Goal: Task Accomplishment & Management: Use online tool/utility

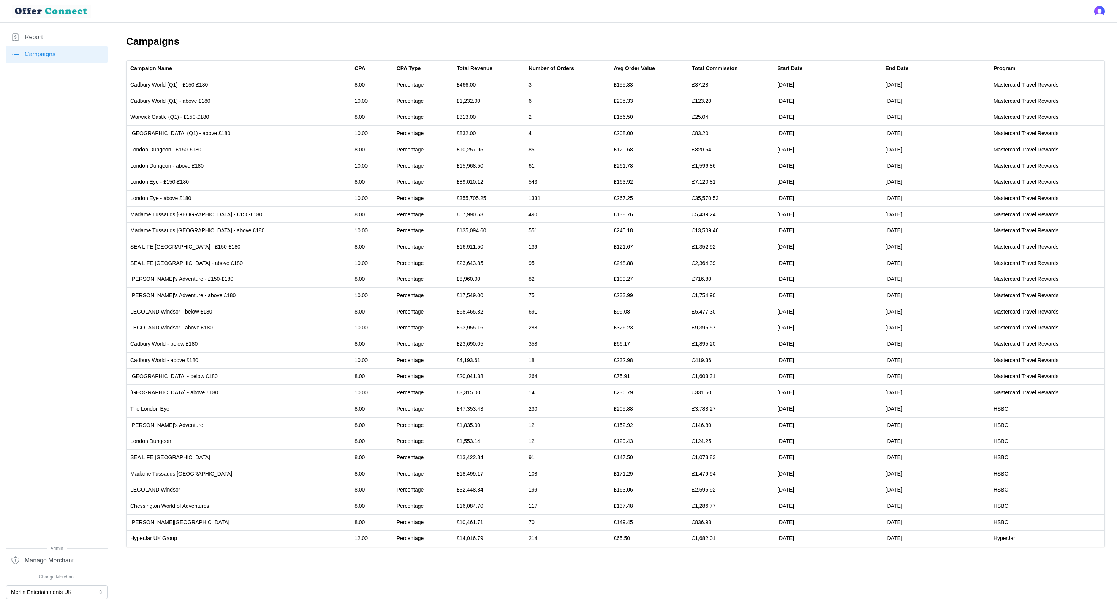
click at [49, 38] on link "Report" at bounding box center [56, 37] width 101 height 17
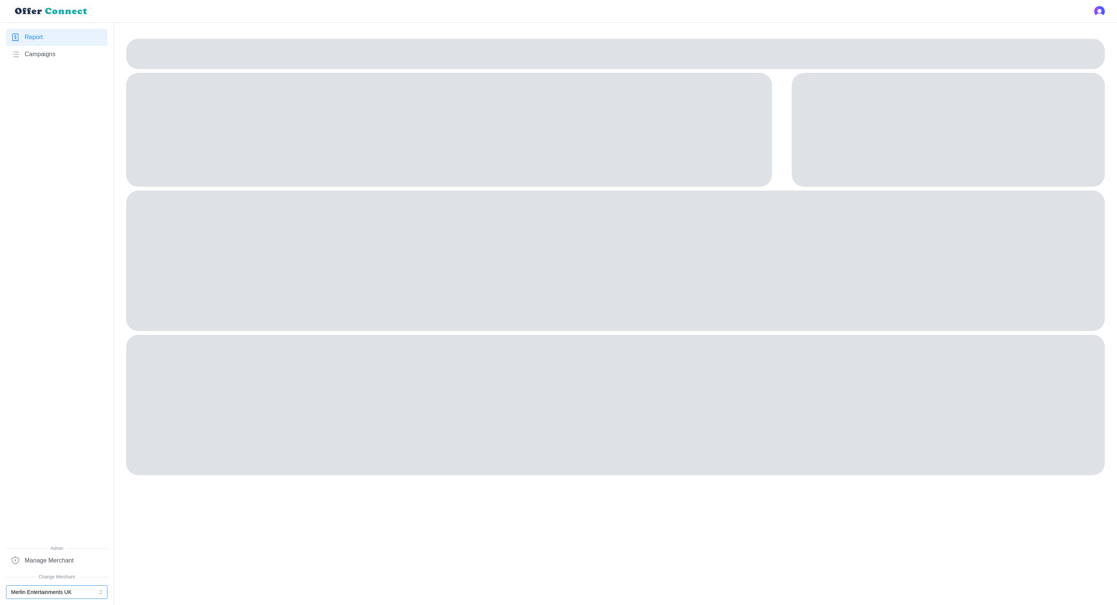
click at [66, 590] on button "Merlin Entertainments UK" at bounding box center [56, 593] width 101 height 14
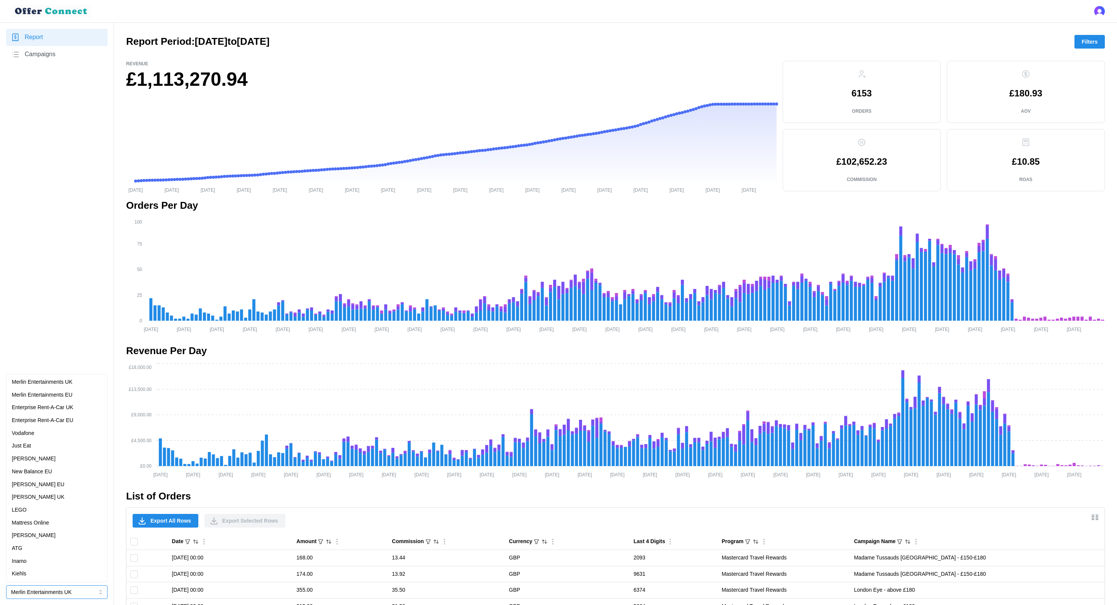
click at [60, 488] on div "[PERSON_NAME] EU" at bounding box center [57, 485] width 90 height 8
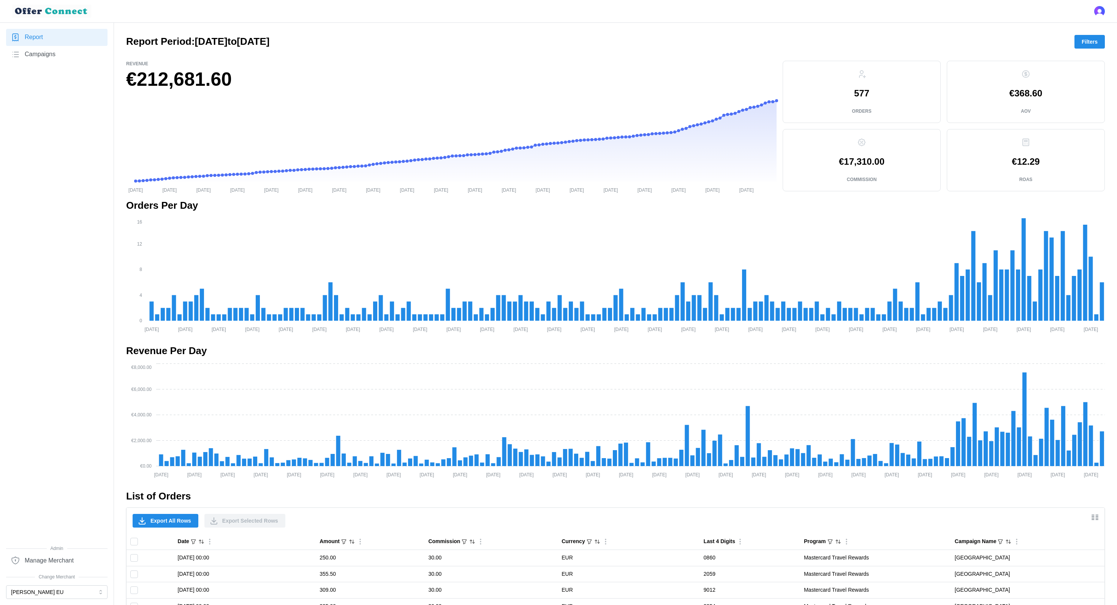
click at [1094, 40] on span "Filters" at bounding box center [1089, 41] width 16 height 13
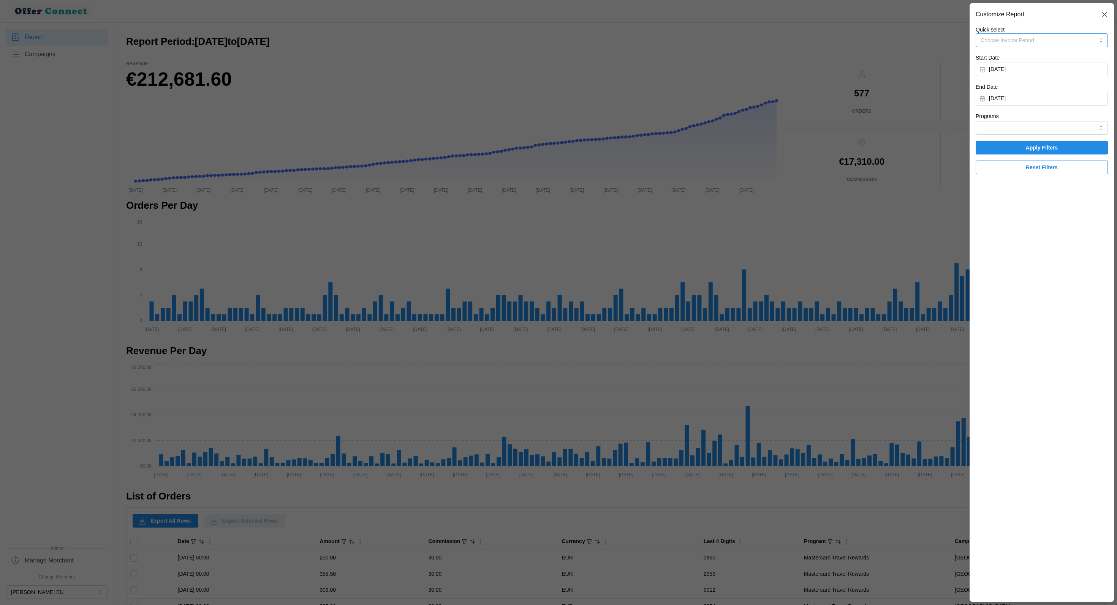
click at [1023, 34] on button "Choose Invoice Period" at bounding box center [1041, 40] width 132 height 14
click at [1034, 120] on p "Invoice-Period-April-2025" at bounding box center [1011, 118] width 60 height 8
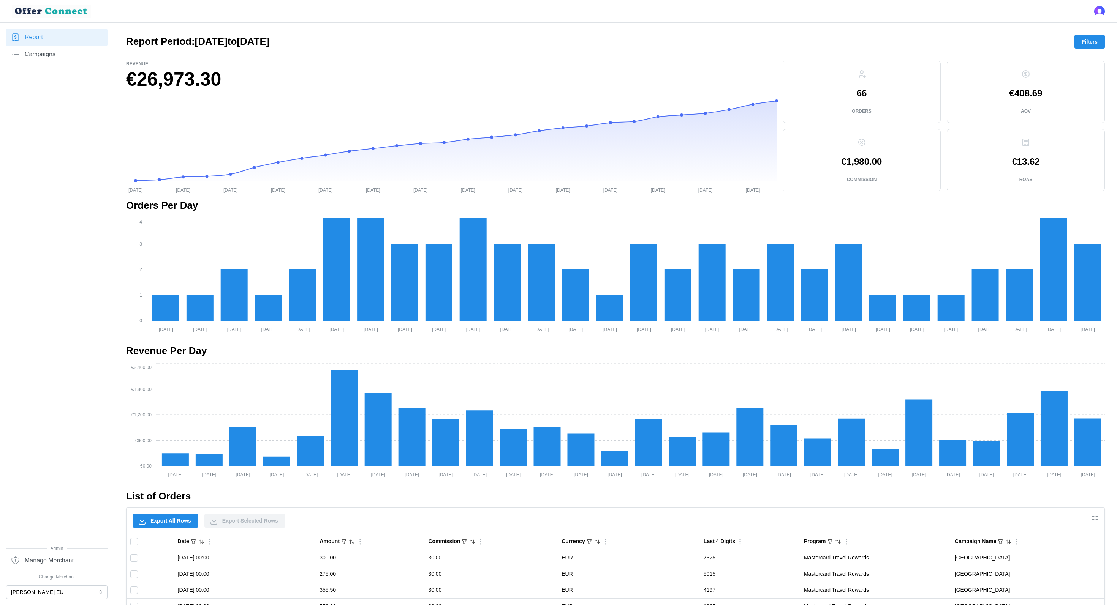
click at [57, 601] on nav "Report Campaigns Admin Manage Merchant Change Merchant Michael Kors EU" at bounding box center [57, 314] width 114 height 583
click at [45, 589] on button "[PERSON_NAME] EU" at bounding box center [56, 593] width 101 height 14
click at [58, 493] on div "[PERSON_NAME] UK" at bounding box center [57, 497] width 98 height 13
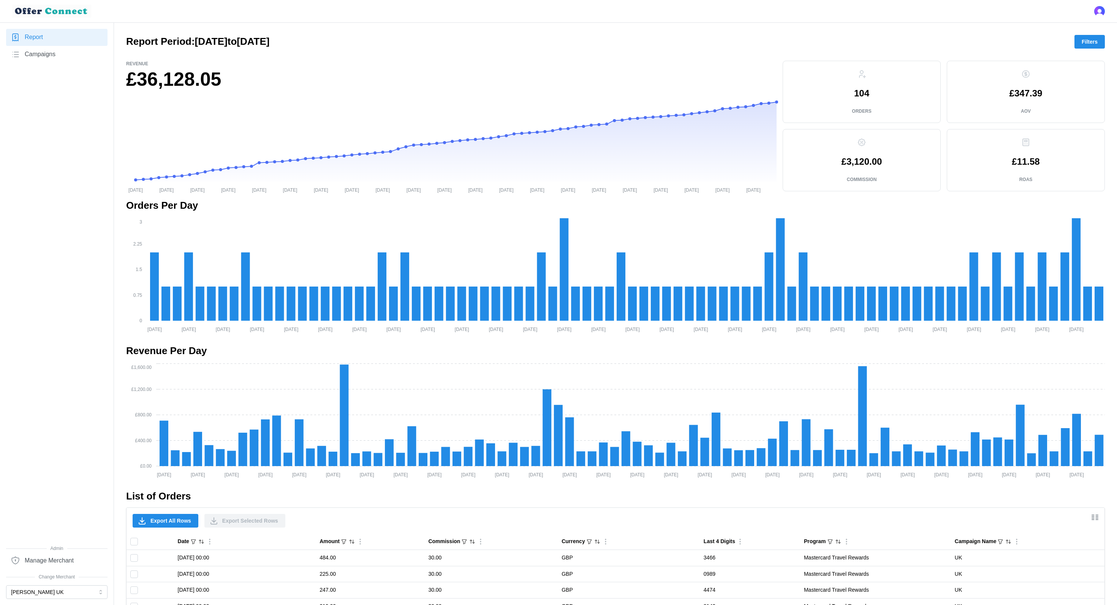
click at [1086, 39] on span "Filters" at bounding box center [1089, 41] width 16 height 13
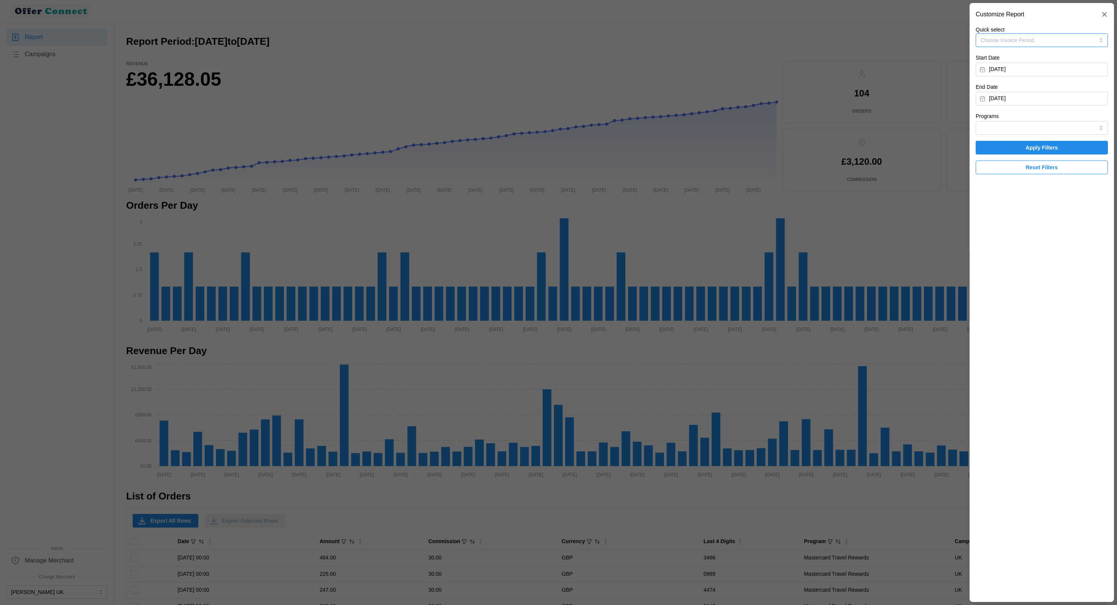
click at [1042, 46] on button "Choose Invoice Period" at bounding box center [1041, 40] width 132 height 14
click at [1038, 123] on p "01/01/2025 - 28/04/2025" at bounding box center [1011, 125] width 60 height 7
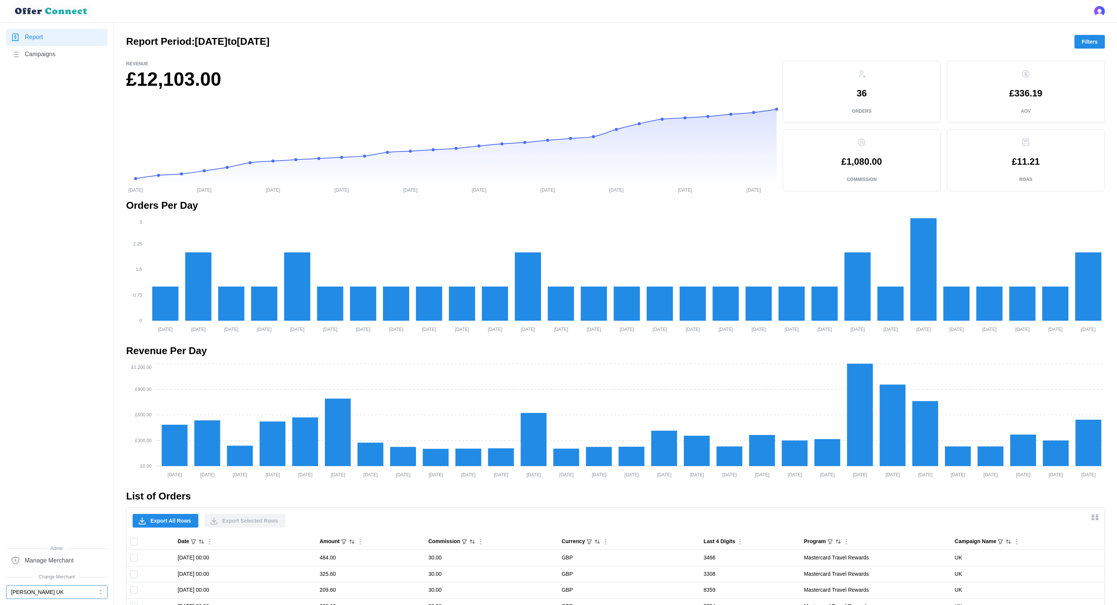
click at [72, 597] on button "[PERSON_NAME] UK" at bounding box center [56, 593] width 101 height 14
click at [54, 481] on div "[PERSON_NAME] EU" at bounding box center [57, 485] width 90 height 8
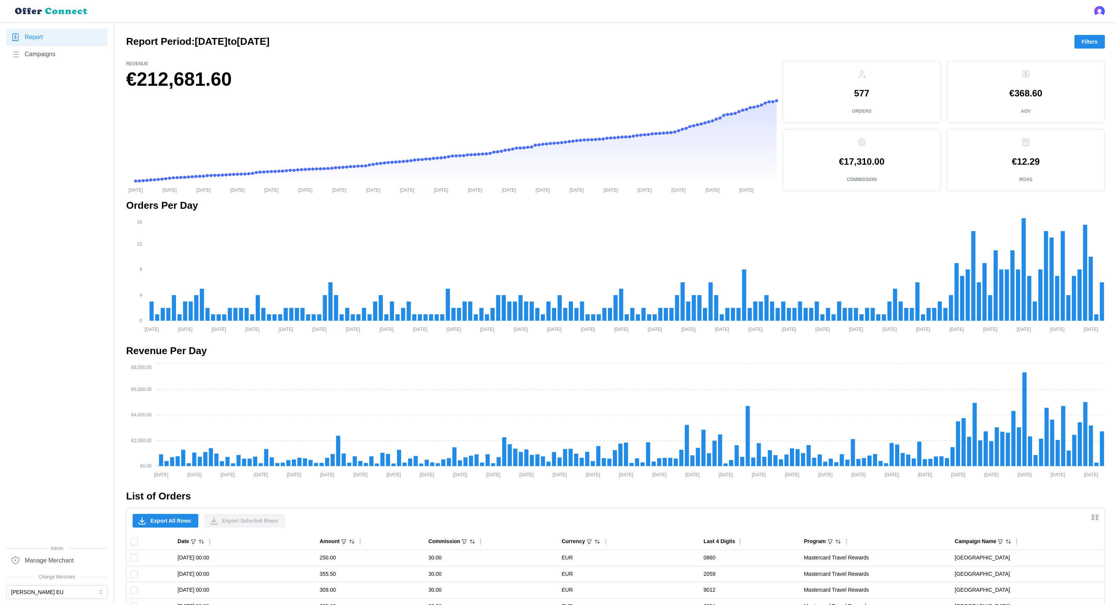
click at [1088, 36] on span "Filters" at bounding box center [1089, 41] width 16 height 13
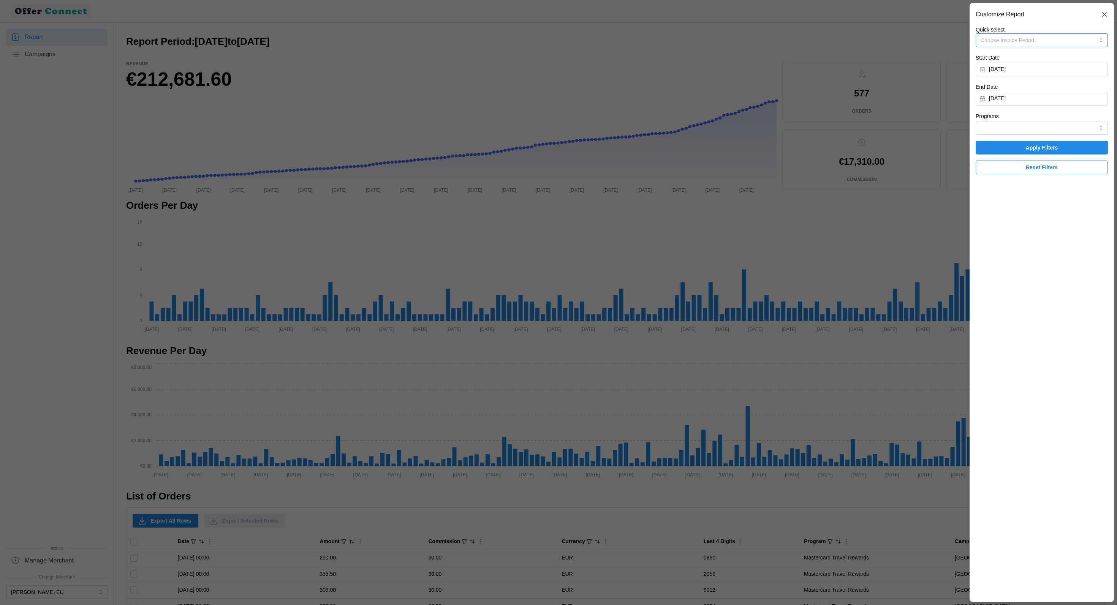
click at [1039, 43] on button "Choose Invoice Period" at bounding box center [1041, 40] width 132 height 14
click at [1034, 132] on div "Invoice-Period-July-2025 24/06/2025 - 28/07/2025 Invoice-Period-June-2025 29/05…" at bounding box center [1041, 91] width 132 height 83
click at [1021, 122] on p "25/02/2025 - 28/04/2025" at bounding box center [1011, 125] width 60 height 7
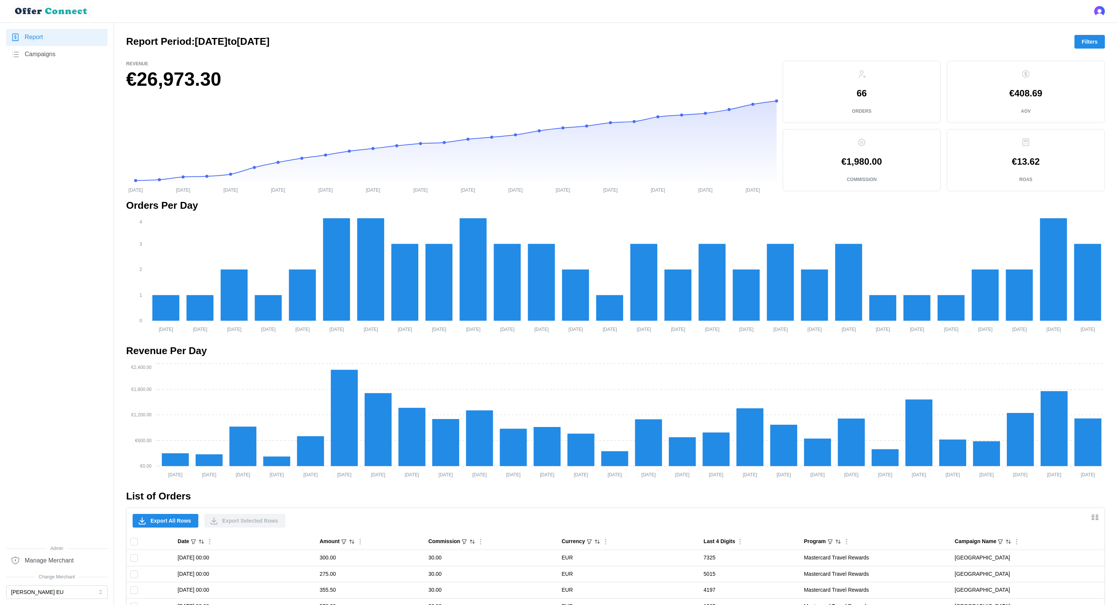
click at [1081, 38] on button "Filters" at bounding box center [1089, 42] width 30 height 14
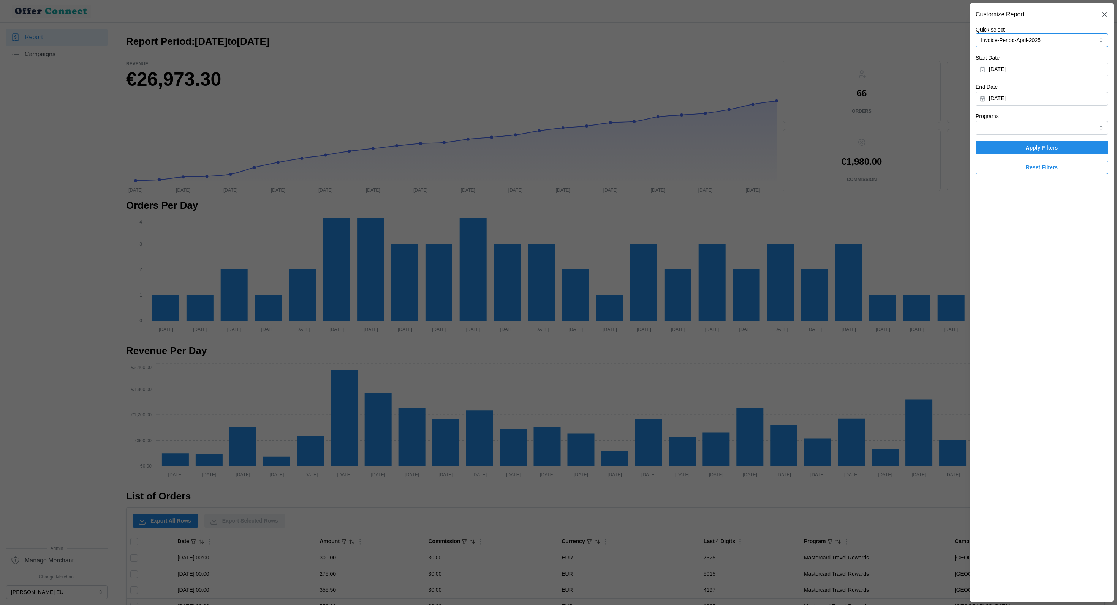
click at [1058, 38] on button "Invoice-Period-April-2025" at bounding box center [1041, 40] width 132 height 14
click at [792, 173] on div at bounding box center [558, 302] width 1117 height 605
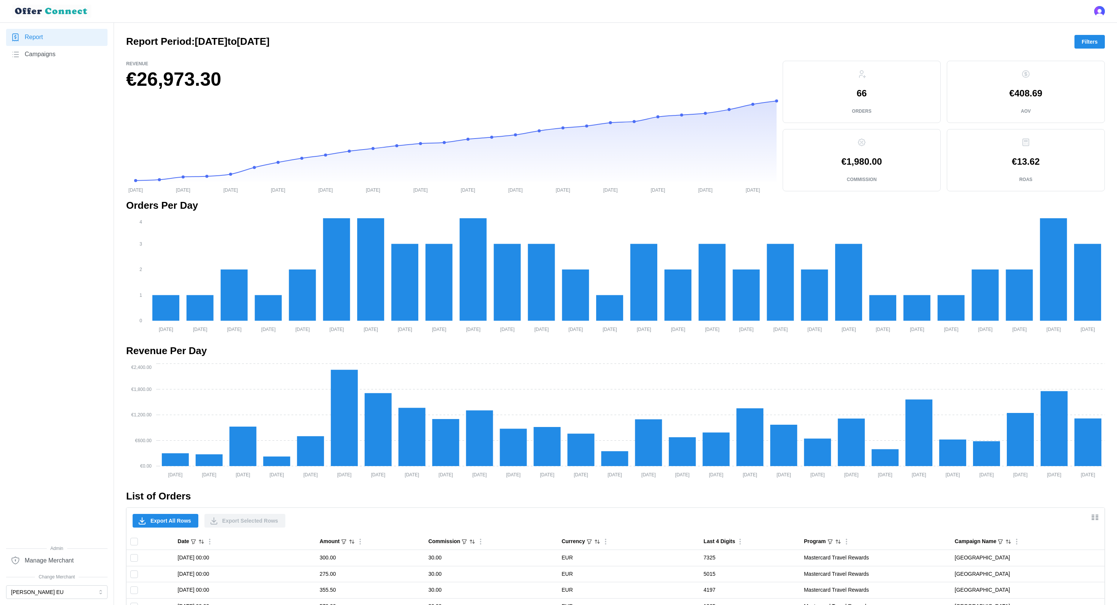
click at [1095, 37] on span "Filters" at bounding box center [1089, 41] width 16 height 13
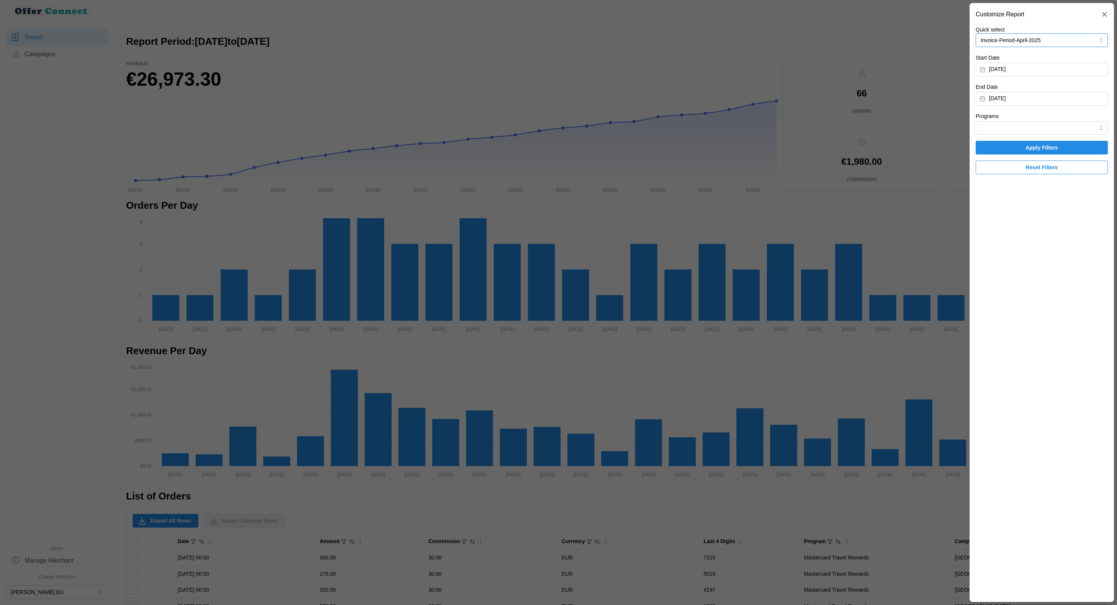
click at [1072, 41] on button "Invoice-Period-April-2025" at bounding box center [1041, 40] width 132 height 14
click at [1063, 44] on button "Invoice-Period-April-2025" at bounding box center [1041, 40] width 132 height 14
click at [1024, 164] on span "Reset Filters" at bounding box center [1042, 167] width 118 height 13
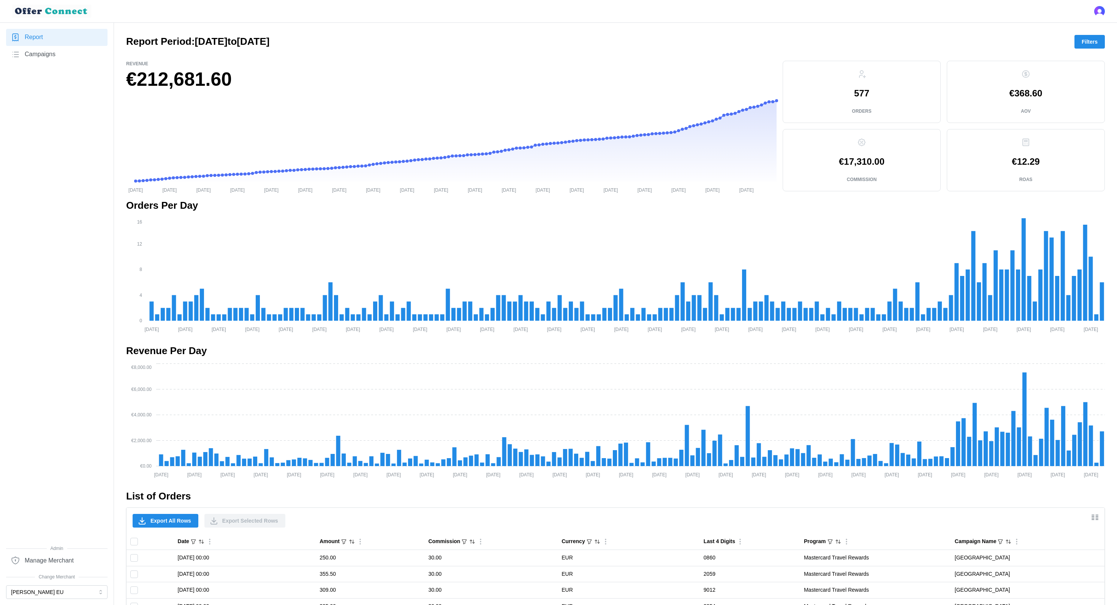
click at [858, 163] on p "€17,310.00" at bounding box center [862, 161] width 46 height 9
copy p "€17,310.00"
click at [1094, 40] on span "Filters" at bounding box center [1089, 41] width 16 height 13
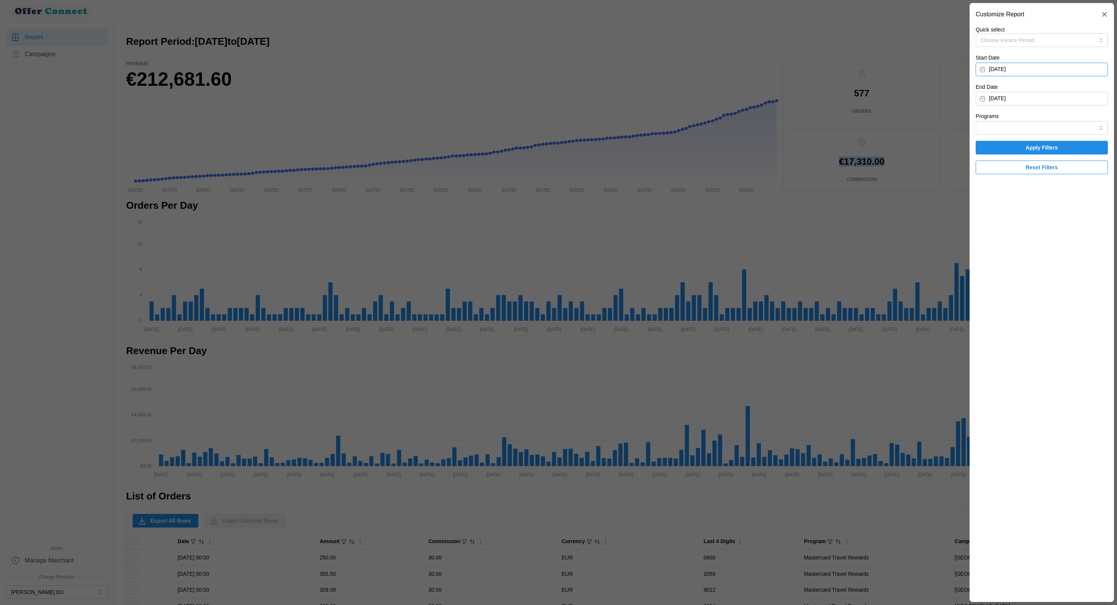
click at [1043, 70] on button "[DATE]" at bounding box center [1041, 70] width 132 height 14
click at [1107, 96] on button "[DATE]" at bounding box center [1041, 99] width 132 height 14
click at [986, 116] on button "button" at bounding box center [989, 121] width 14 height 14
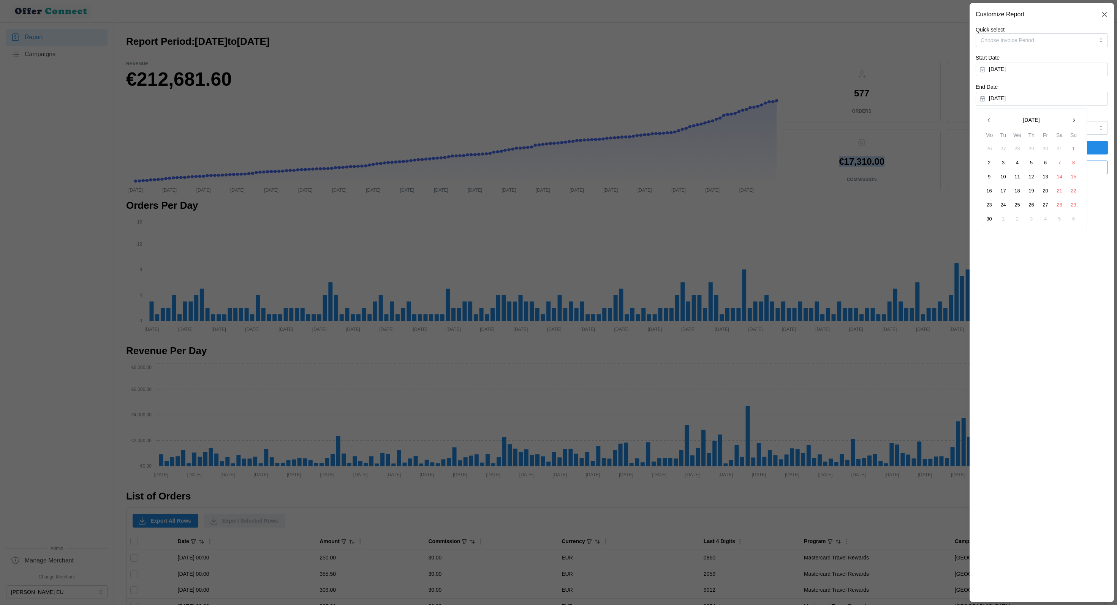
click at [986, 221] on button "30" at bounding box center [989, 219] width 14 height 14
click at [1067, 152] on span "Apply Filters" at bounding box center [1042, 147] width 118 height 13
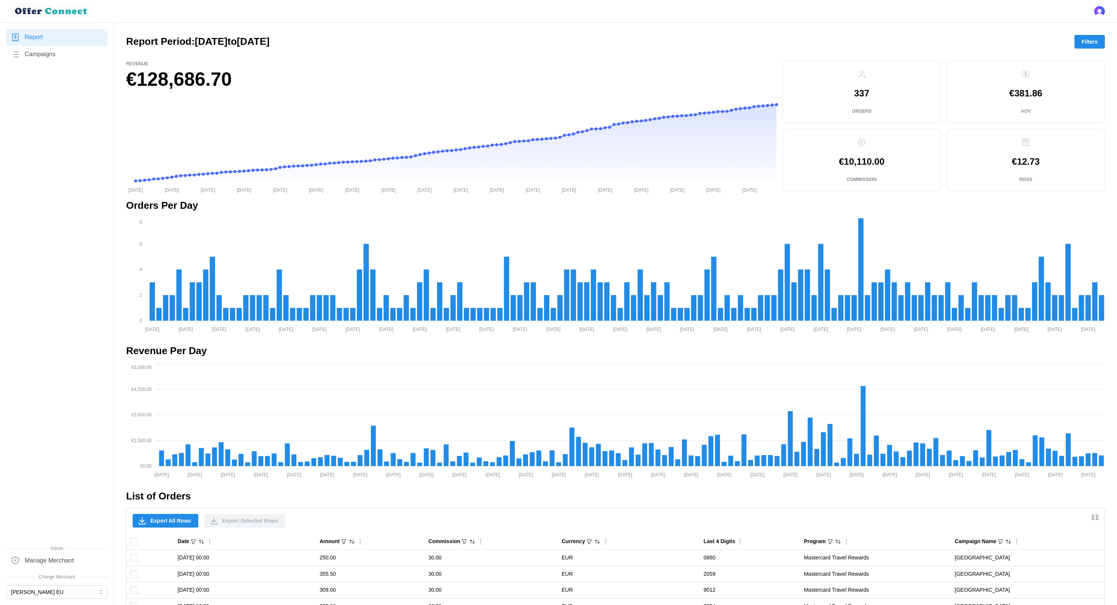
click at [860, 165] on p "€10,110.00" at bounding box center [862, 161] width 46 height 9
copy p "€10,110.00"
click at [54, 596] on button "[PERSON_NAME] EU" at bounding box center [56, 593] width 101 height 14
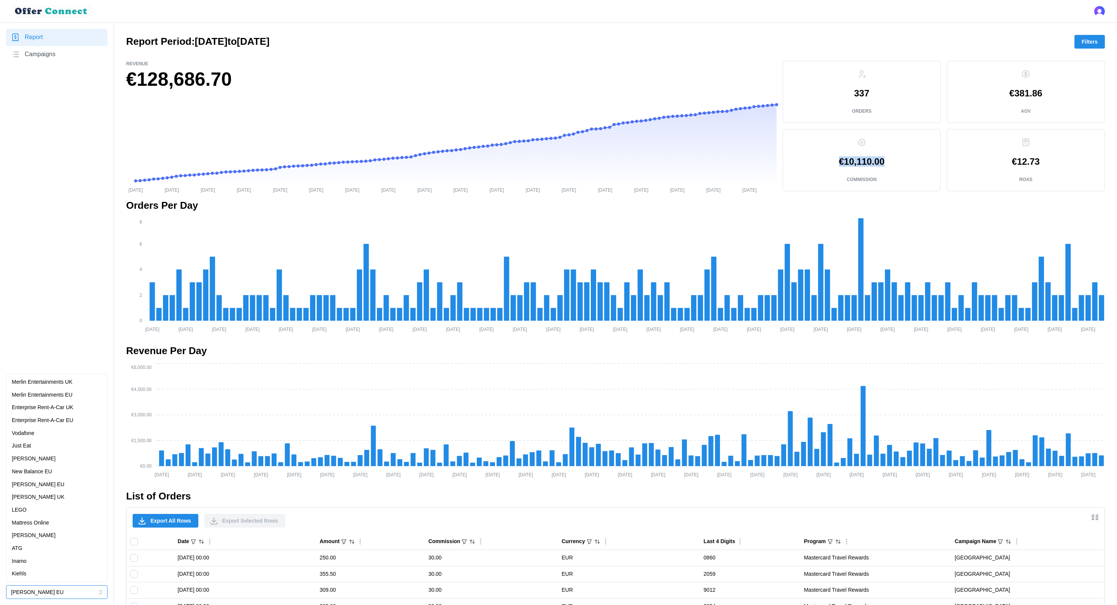
click at [58, 500] on div "[PERSON_NAME] UK" at bounding box center [57, 497] width 90 height 8
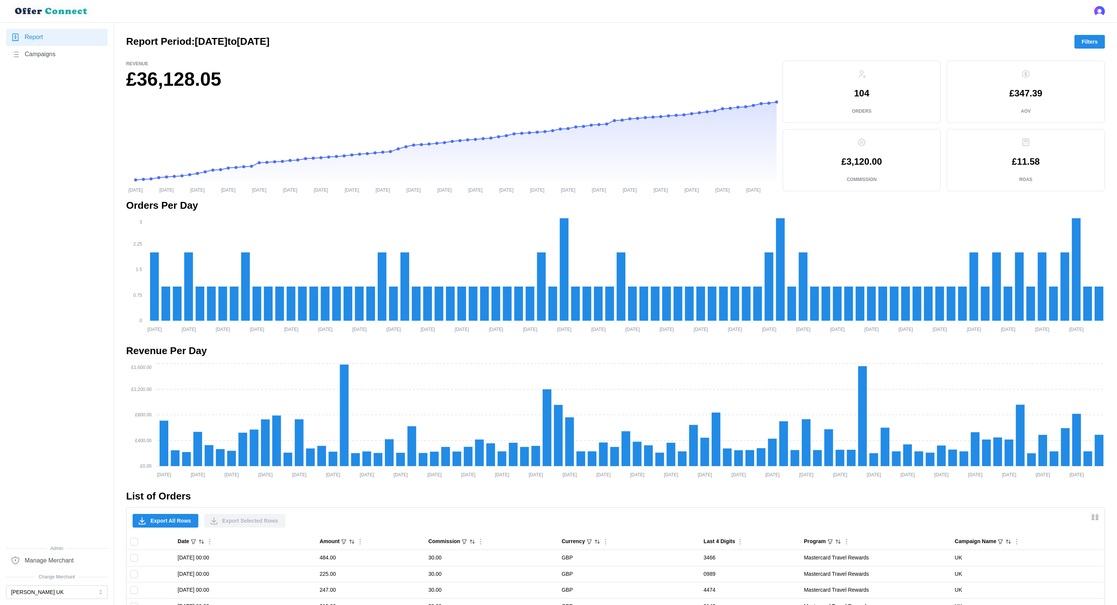
click at [1087, 47] on span "Filters" at bounding box center [1089, 41] width 16 height 13
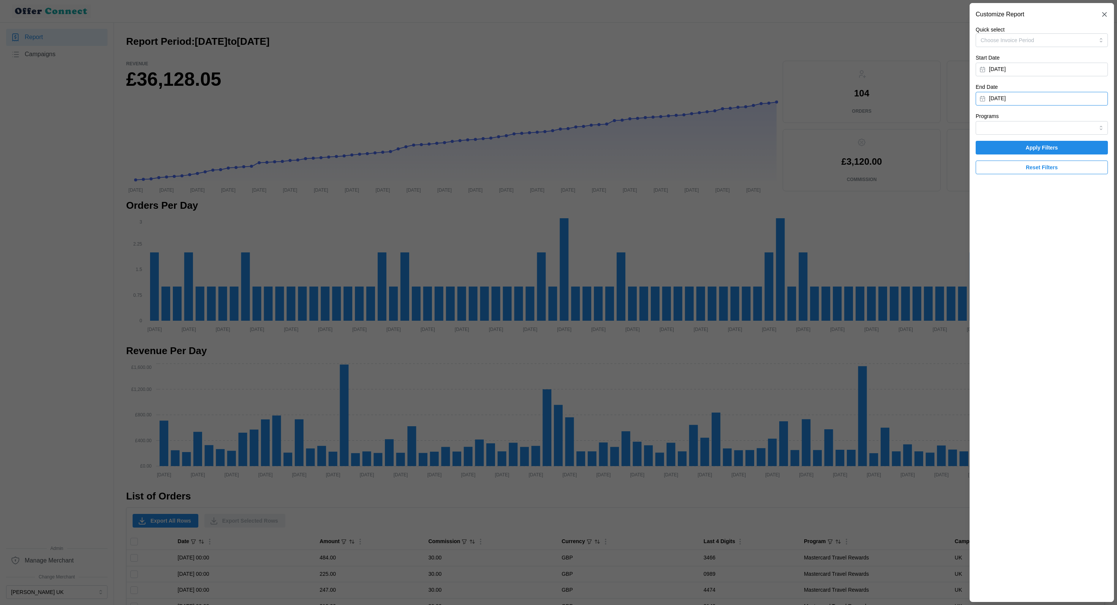
click at [1026, 95] on button "[DATE]" at bounding box center [1041, 99] width 132 height 14
click at [987, 121] on icon "button" at bounding box center [989, 120] width 6 height 6
click at [993, 217] on button "30" at bounding box center [989, 219] width 14 height 14
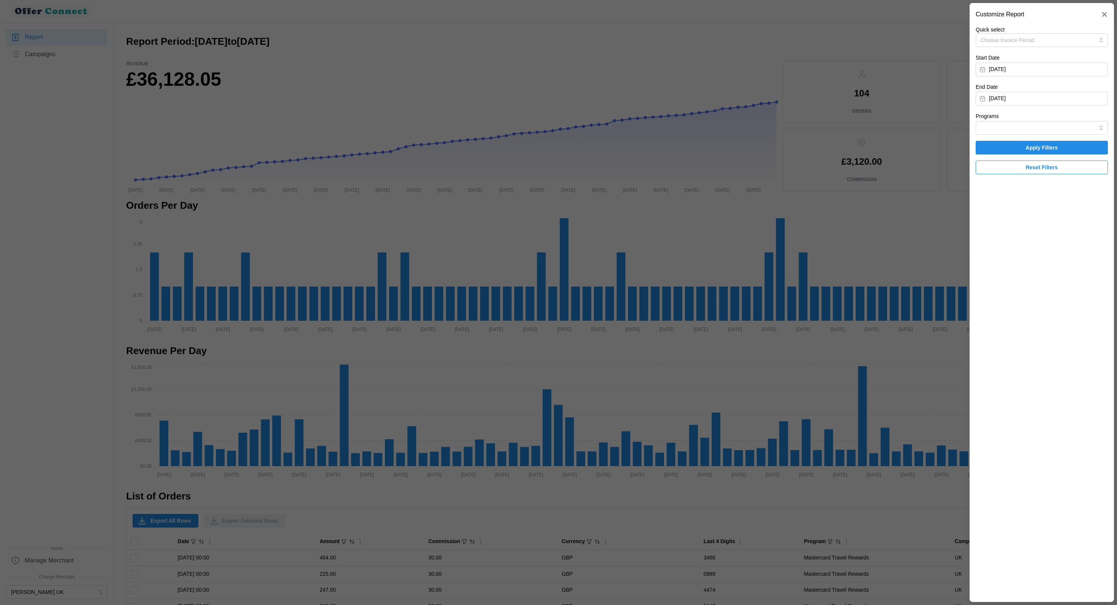
click at [1065, 148] on span "Apply Filters" at bounding box center [1042, 147] width 118 height 13
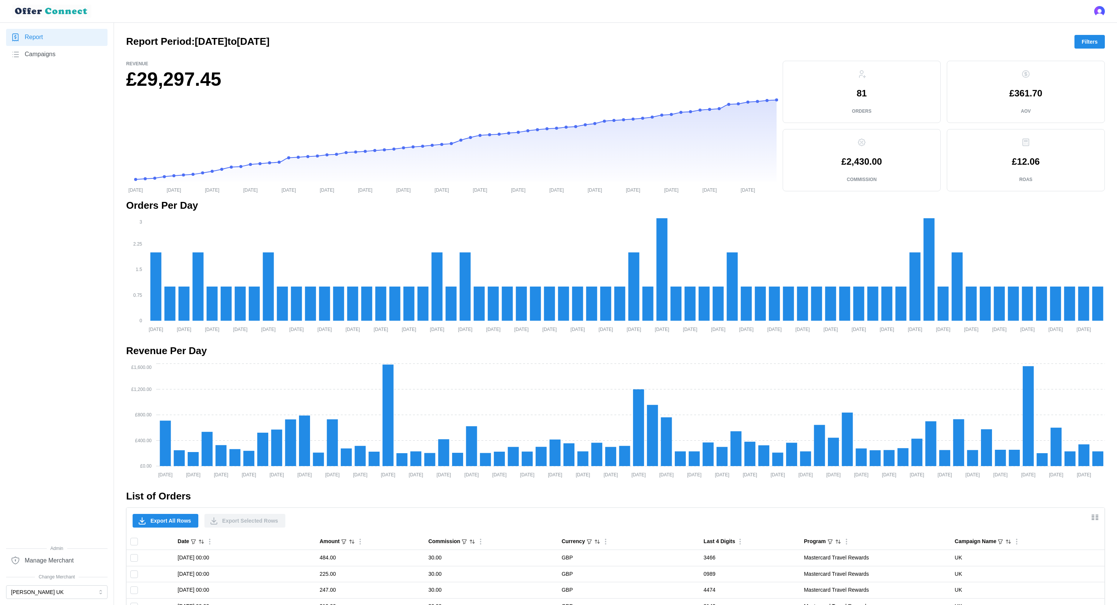
click at [858, 161] on p "£2,430.00" at bounding box center [861, 161] width 41 height 9
copy p "£2,430.00"
click at [52, 585] on div at bounding box center [56, 583] width 101 height 5
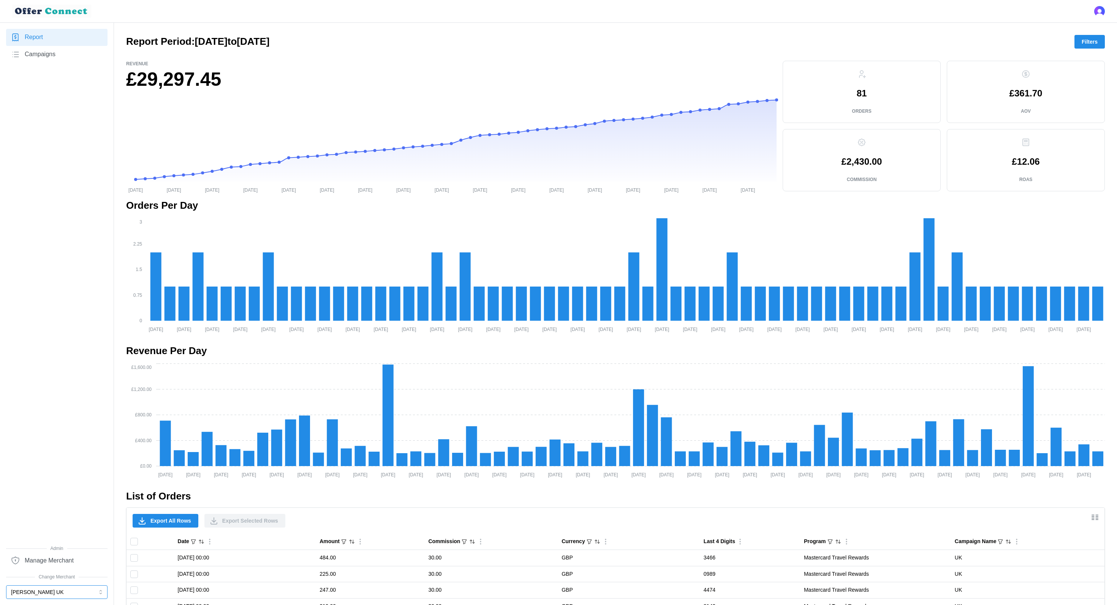
click at [44, 592] on button "[PERSON_NAME] UK" at bounding box center [56, 593] width 101 height 14
click at [56, 485] on div "[PERSON_NAME] EU" at bounding box center [57, 485] width 90 height 8
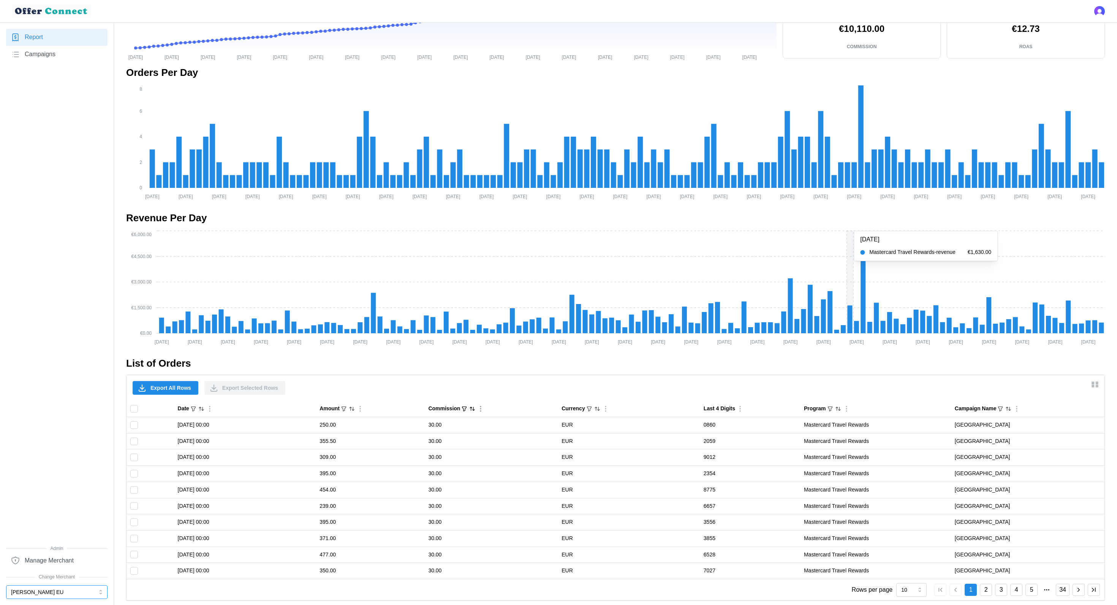
scroll to position [139, 0]
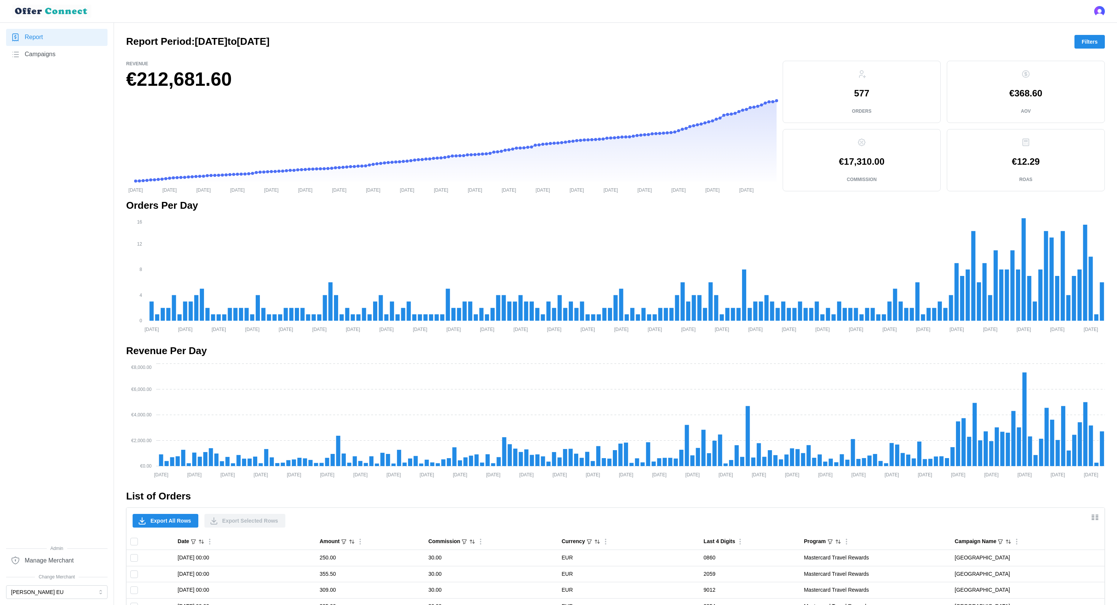
click at [1002, 193] on div "577 Orders €368.60 AOV €17,310.00 Commission €12.29 ROAS" at bounding box center [943, 127] width 328 height 138
click at [26, 463] on div "Report Campaigns" at bounding box center [56, 287] width 101 height 517
click at [178, 512] on div "Export All Rows Export Selected Rows" at bounding box center [209, 521] width 159 height 20
click at [171, 515] on span "Export All Rows" at bounding box center [170, 521] width 41 height 13
